Goal: Information Seeking & Learning: Find specific fact

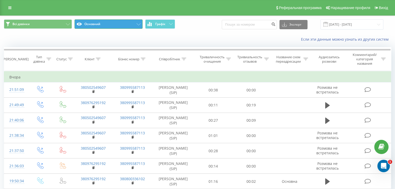
click at [137, 24] on icon at bounding box center [139, 24] width 4 height 2
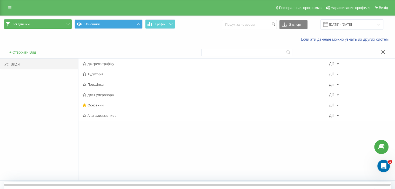
click at [59, 24] on button "Всі дзвінки" at bounding box center [38, 23] width 68 height 9
click at [69, 23] on button "Всі дзвінки" at bounding box center [38, 23] width 68 height 9
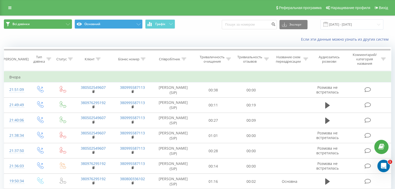
click at [69, 23] on icon at bounding box center [68, 24] width 4 height 2
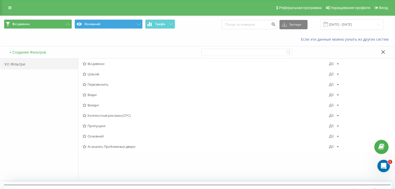
click at [96, 94] on font "Вхідні" at bounding box center [91, 95] width 9 height 5
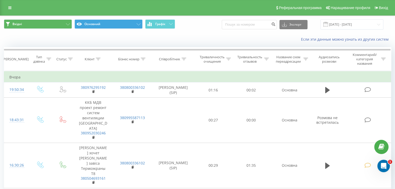
click at [328, 25] on span at bounding box center [325, 24] width 5 height 5
click at [374, 26] on input "19.08.2025 - 19.08.2025" at bounding box center [351, 24] width 63 height 10
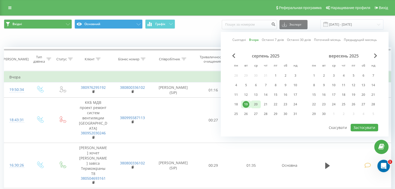
click at [254, 102] on font "20" at bounding box center [256, 104] width 4 height 4
click at [364, 127] on font "Застосувати" at bounding box center [364, 127] width 22 height 5
type input "20.08.2025 - 20.08.2025"
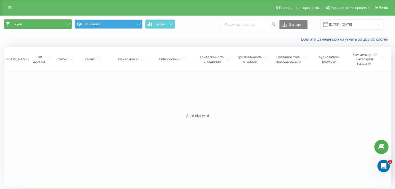
click at [68, 23] on icon at bounding box center [68, 24] width 4 height 2
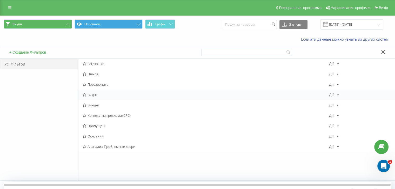
click at [93, 95] on font "Вхідні" at bounding box center [91, 95] width 9 height 5
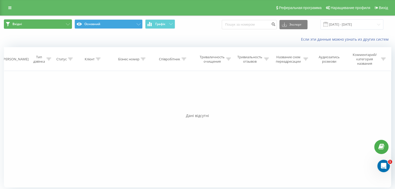
click at [68, 24] on icon at bounding box center [68, 24] width 4 height 2
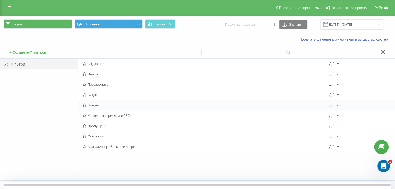
click at [94, 104] on font "Вихідні" at bounding box center [92, 105] width 11 height 5
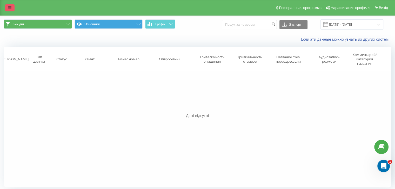
click at [9, 5] on link at bounding box center [9, 7] width 9 height 7
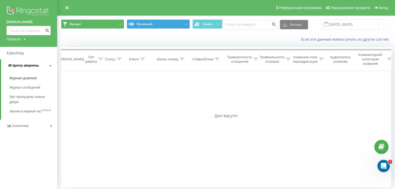
click at [34, 69] on link "Центр звернень" at bounding box center [29, 65] width 56 height 12
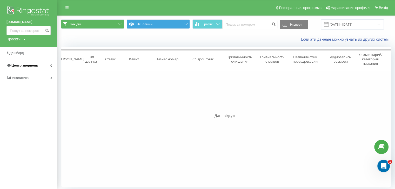
click at [33, 63] on span "Центр звернень" at bounding box center [21, 65] width 31 height 5
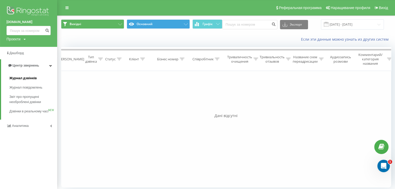
click at [22, 78] on span "Журнал дзвінків" at bounding box center [23, 78] width 28 height 5
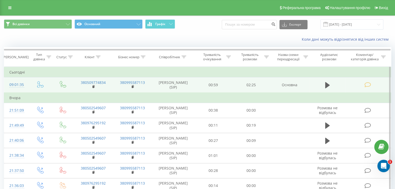
click at [366, 83] on icon at bounding box center [367, 84] width 6 height 5
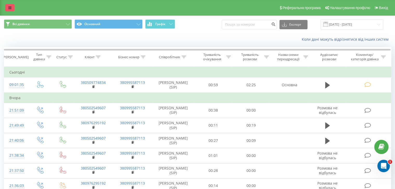
click at [7, 8] on link at bounding box center [9, 7] width 9 height 7
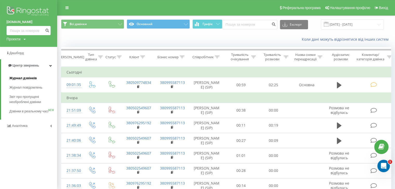
click at [29, 78] on span "Журнал дзвінків" at bounding box center [23, 78] width 28 height 5
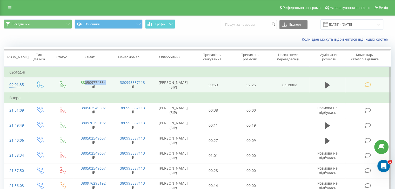
drag, startPoint x: 108, startPoint y: 81, endPoint x: 84, endPoint y: 82, distance: 23.9
click at [84, 82] on td "380509774834" at bounding box center [92, 85] width 39 height 15
copy link "0509774834"
click at [328, 85] on icon at bounding box center [327, 85] width 5 height 6
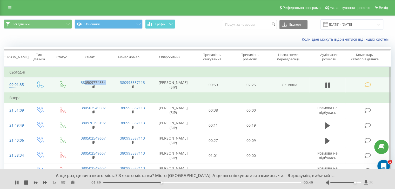
drag, startPoint x: 345, startPoint y: 183, endPoint x: 354, endPoint y: 183, distance: 9.6
click at [354, 183] on div "Accessibility label" at bounding box center [355, 183] width 2 height 2
click at [327, 83] on icon at bounding box center [327, 85] width 5 height 7
click at [170, 83] on td "[PERSON_NAME] (SIP)" at bounding box center [173, 85] width 42 height 15
click at [98, 83] on link "380509774834" at bounding box center [93, 82] width 25 height 5
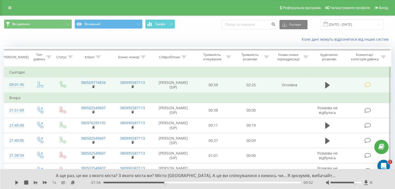
click at [267, 90] on td "02:25" at bounding box center [251, 85] width 38 height 15
click at [180, 82] on td "[PERSON_NAME] (SIP)" at bounding box center [173, 85] width 42 height 15
click at [288, 85] on td "Основна" at bounding box center [289, 85] width 39 height 15
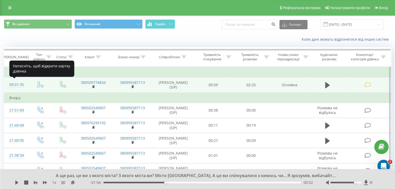
click at [14, 84] on div "09:01:35" at bounding box center [16, 85] width 14 height 10
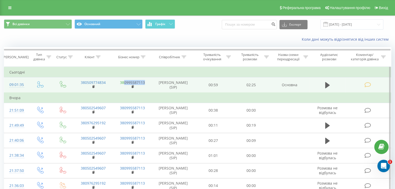
drag, startPoint x: 147, startPoint y: 83, endPoint x: 125, endPoint y: 81, distance: 22.2
click at [125, 81] on td "380995587113" at bounding box center [132, 85] width 39 height 15
copy link "0995587113"
drag, startPoint x: 108, startPoint y: 83, endPoint x: 85, endPoint y: 83, distance: 23.4
click at [85, 83] on td "380509774834" at bounding box center [92, 85] width 39 height 15
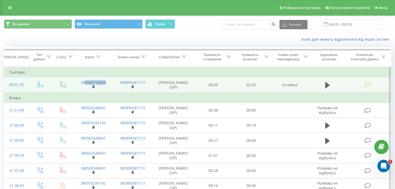
copy link "0509774834"
